Goal: Register for event/course

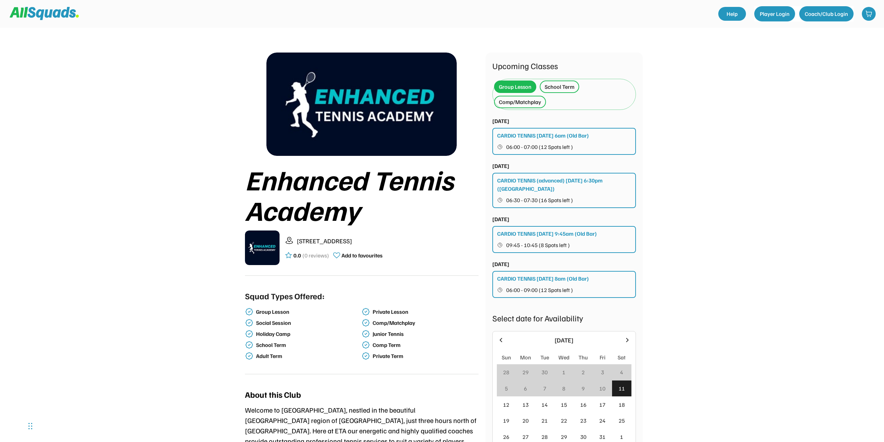
click at [556, 86] on div "School Term" at bounding box center [559, 87] width 30 height 8
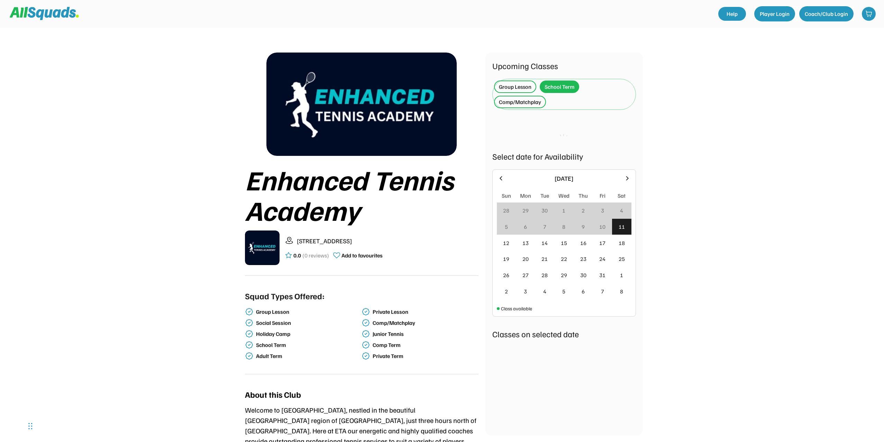
click at [508, 102] on div "Comp/Matchplay" at bounding box center [520, 102] width 42 height 8
click at [555, 81] on div "School Term" at bounding box center [558, 87] width 39 height 12
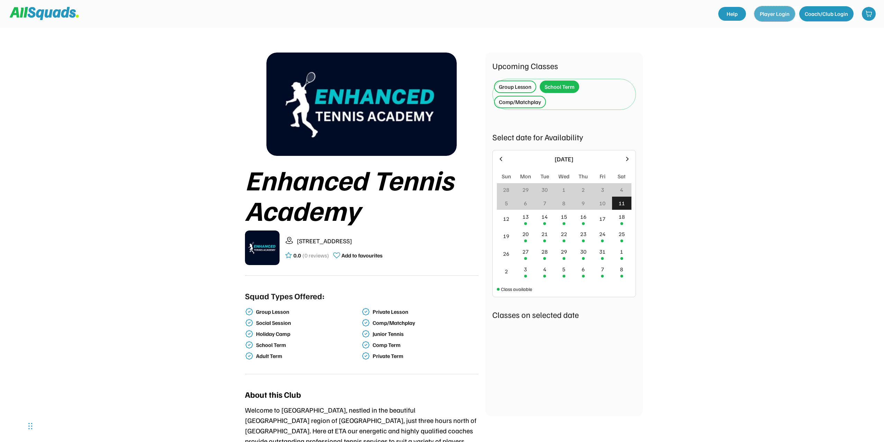
click at [775, 11] on button "Player Login" at bounding box center [774, 13] width 41 height 15
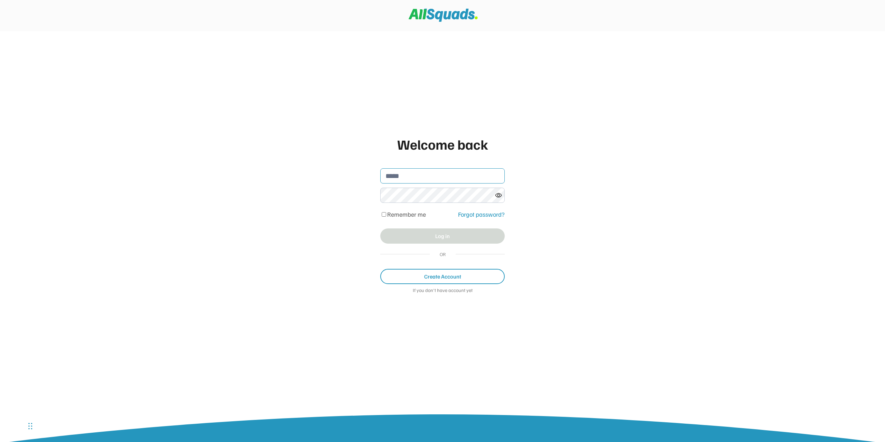
click at [395, 182] on input "email" at bounding box center [442, 175] width 124 height 15
type input "**********"
click at [407, 239] on button "Log in" at bounding box center [442, 236] width 124 height 15
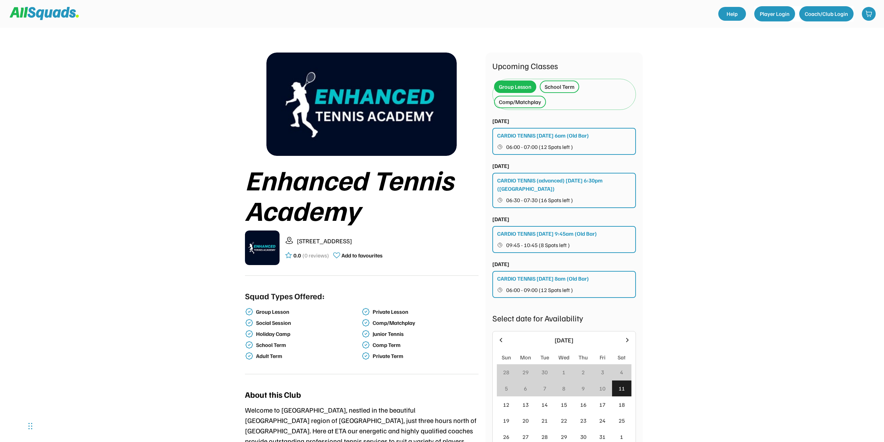
click at [558, 88] on div "School Term" at bounding box center [559, 87] width 30 height 8
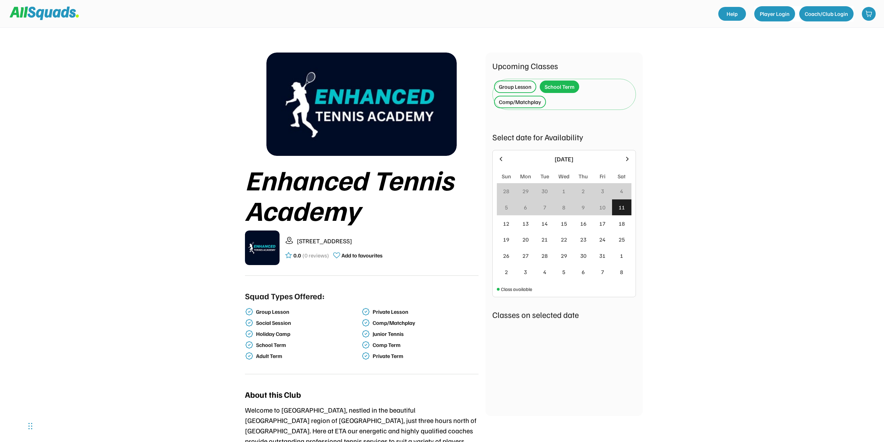
scroll to position [69, 0]
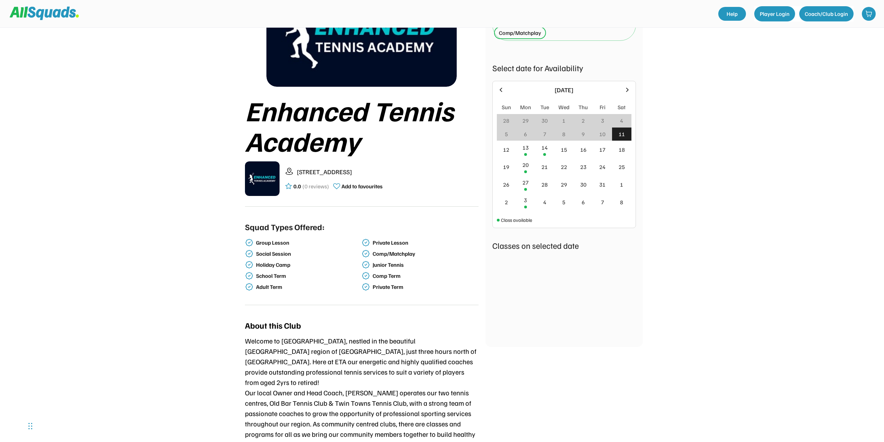
drag, startPoint x: 521, startPoint y: 87, endPoint x: 507, endPoint y: 84, distance: 14.7
click at [521, 88] on div "Upcoming Classes Group Lesson School Term Comp/Matchplay Mon 13 October, 2025 M…" at bounding box center [564, 165] width 144 height 350
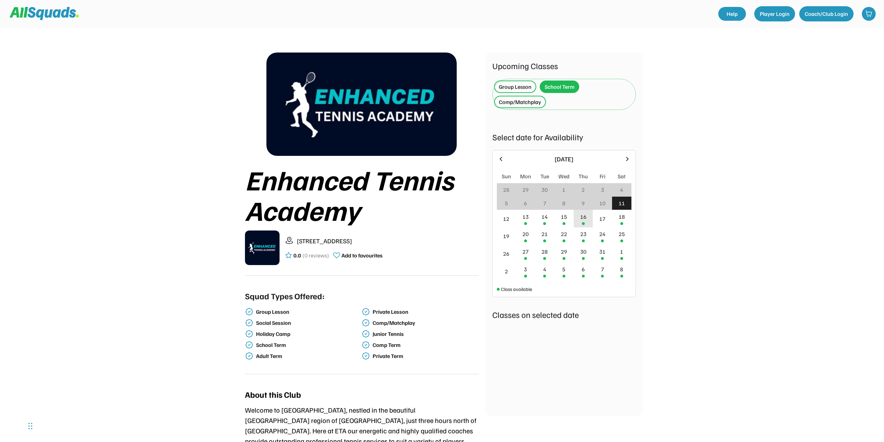
click at [583, 222] on div at bounding box center [583, 223] width 3 height 3
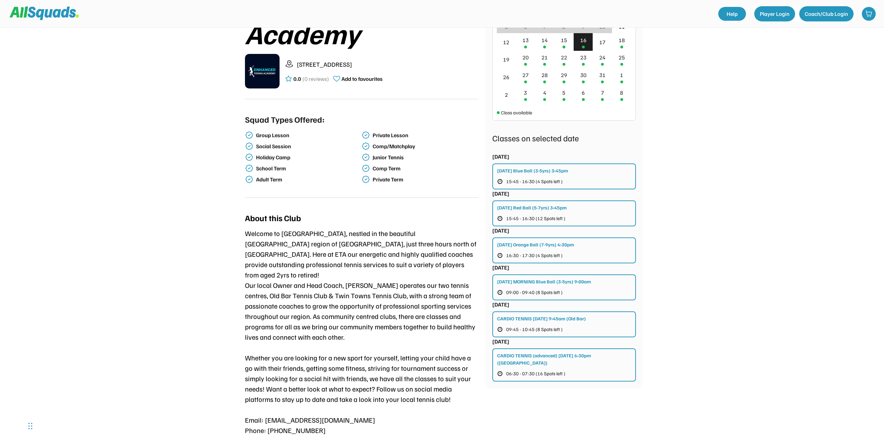
scroll to position [173, 0]
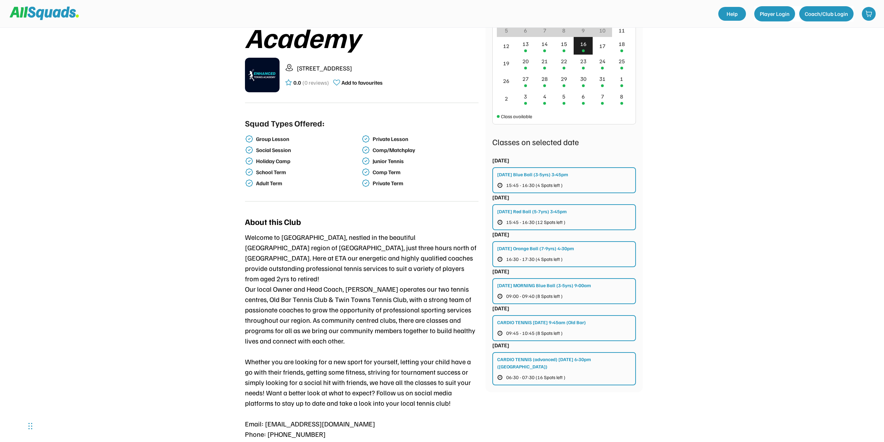
click at [519, 212] on div "Thursday Red Ball (5-7yrs) 3:45pm" at bounding box center [532, 211] width 70 height 7
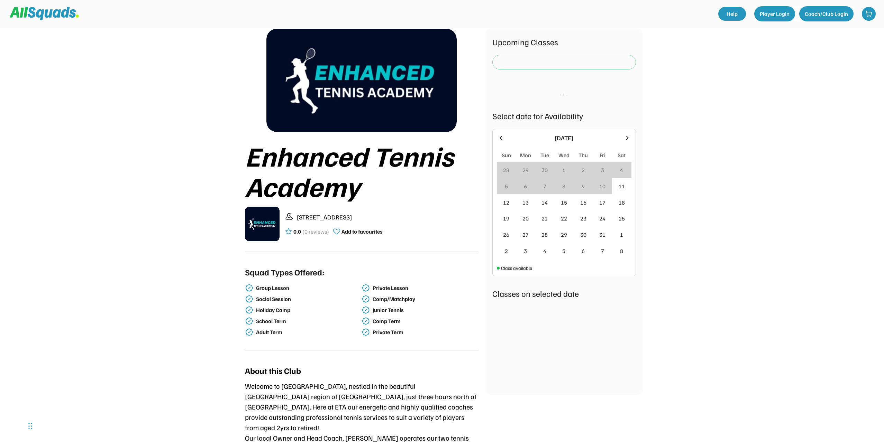
scroll to position [8, 0]
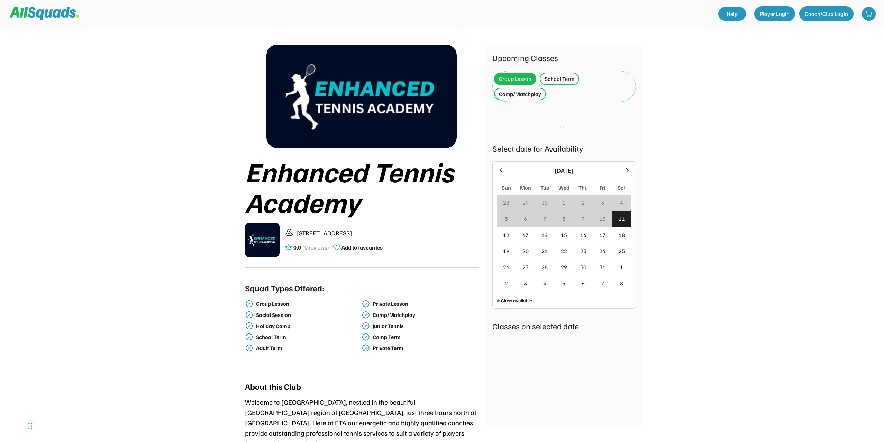
click at [563, 82] on div "School Term" at bounding box center [559, 79] width 30 height 8
click at [523, 75] on div "Group Lesson" at bounding box center [515, 79] width 33 height 8
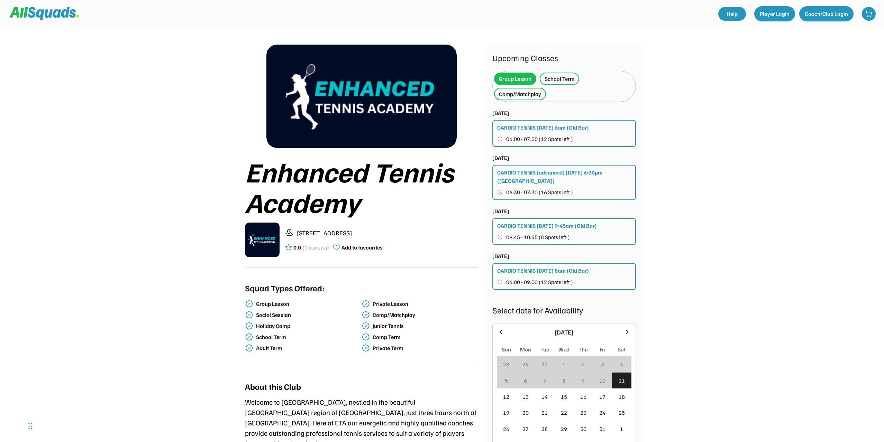
click at [564, 78] on div "School Term" at bounding box center [559, 79] width 30 height 8
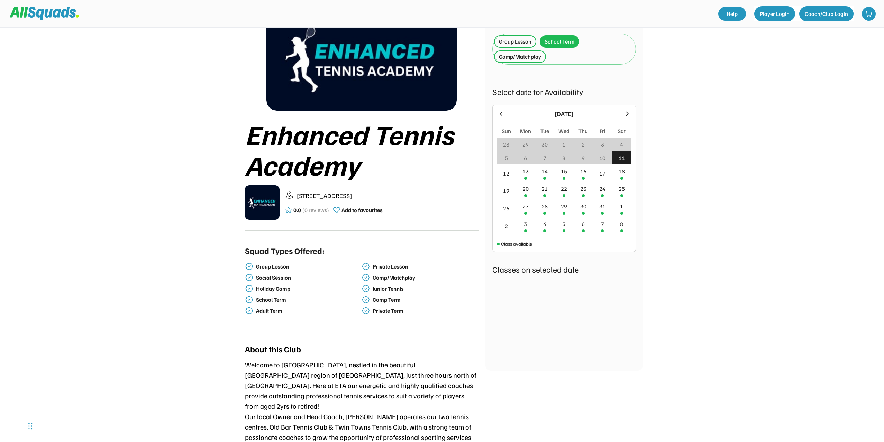
scroll to position [43, 0]
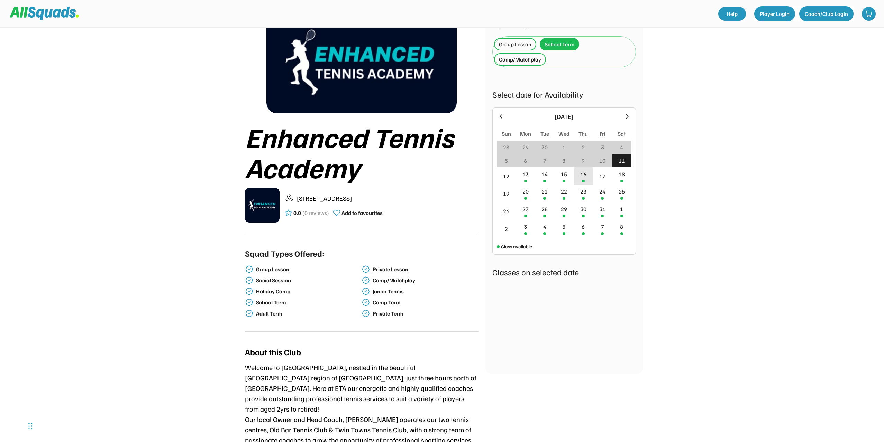
drag, startPoint x: 711, startPoint y: 231, endPoint x: 581, endPoint y: 181, distance: 139.0
click at [581, 181] on div "16" at bounding box center [582, 176] width 19 height 18
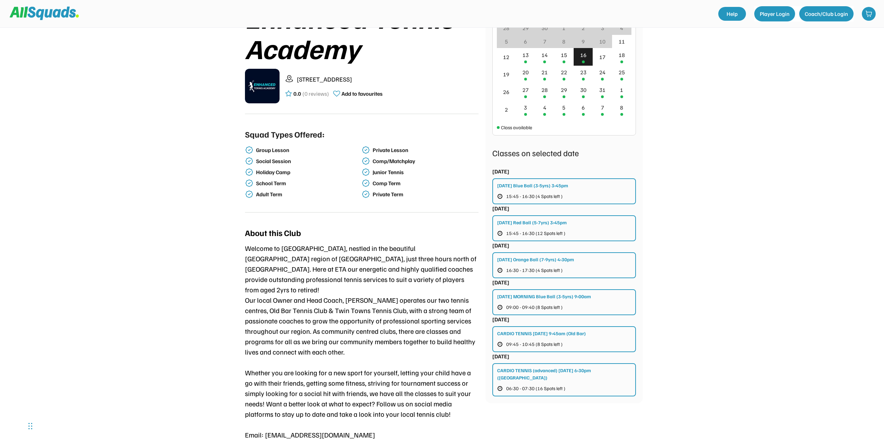
scroll to position [181, 0]
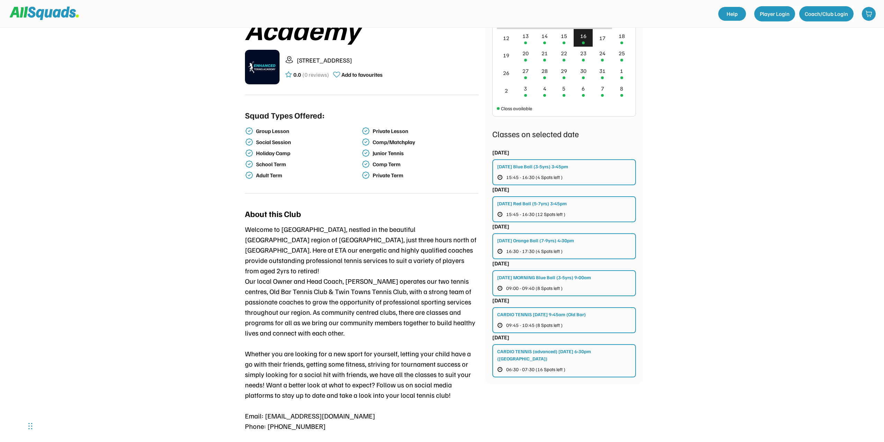
click at [520, 240] on div "[DATE] Orange Ball (7-9yrs) 4:30pm" at bounding box center [535, 240] width 77 height 7
